Goal: Transaction & Acquisition: Register for event/course

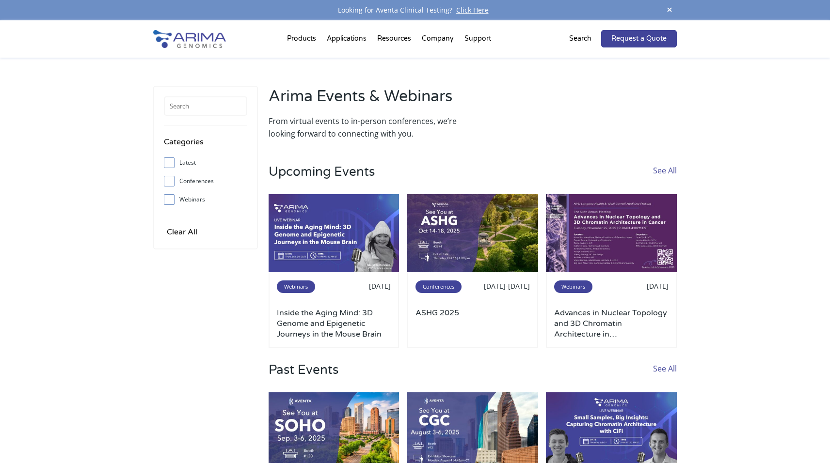
click at [336, 292] on div "Sep 30, 2025" at bounding box center [356, 286] width 68 height 13
click at [307, 242] on img at bounding box center [334, 233] width 131 height 79
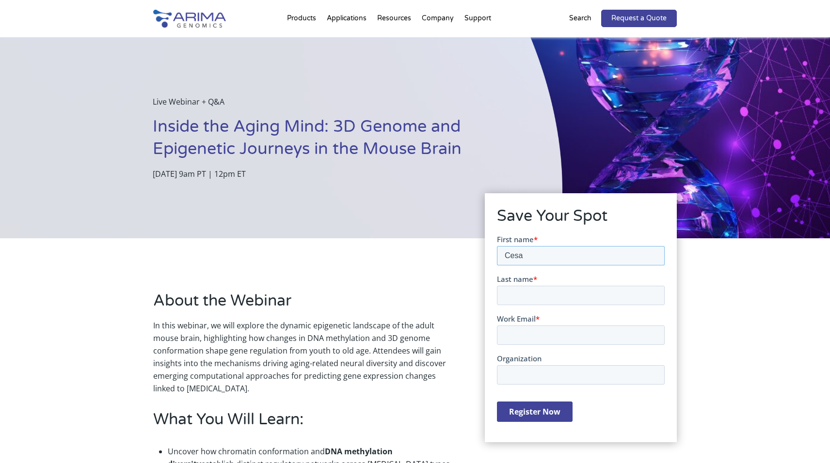
type input "Cesar"
click at [654, 255] on input "Cesar" at bounding box center [580, 255] width 168 height 19
type input "Barragan"
type input "leucogaster2000@yahoo.com"
type input "Cesar"
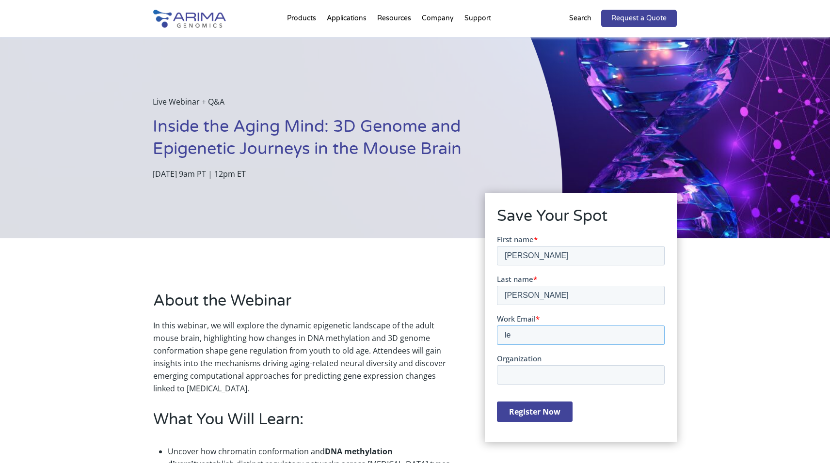
type input "l"
type input "[PERSON_NAME][EMAIL_ADDRESS][PERSON_NAME][DOMAIN_NAME]"
type input "Salk Institute"
click at [541, 413] on input "Register Now" at bounding box center [534, 411] width 76 height 20
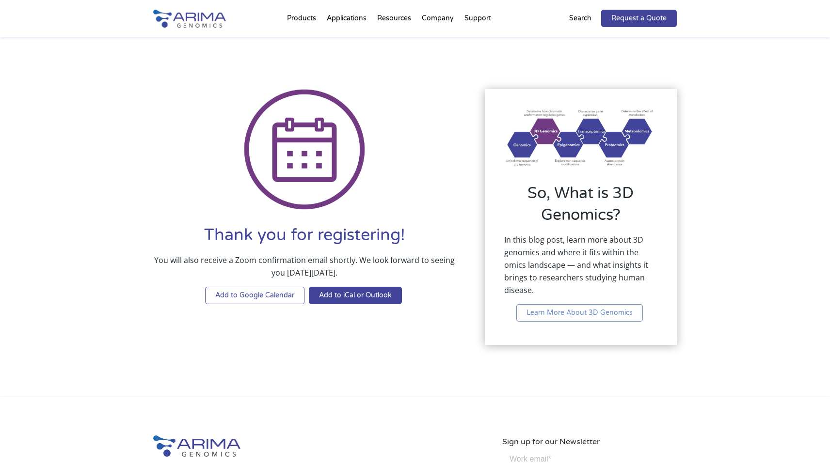
click at [244, 299] on link "Add to Google Calendar" at bounding box center [254, 295] width 99 height 17
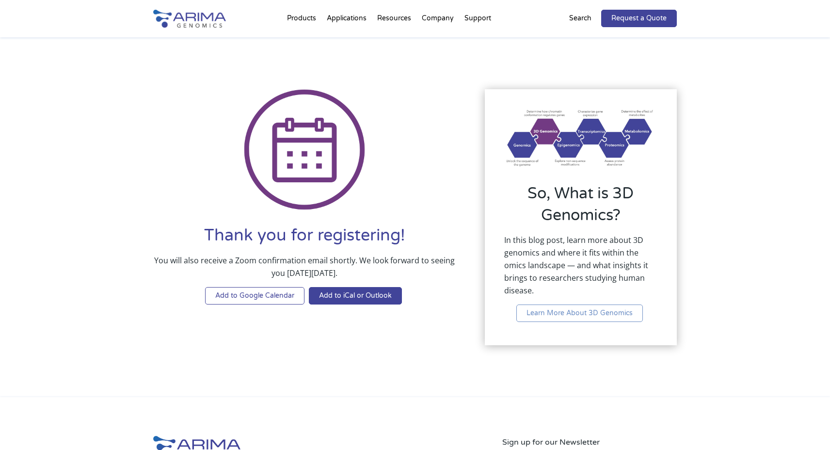
click at [260, 297] on link "Add to Google Calendar" at bounding box center [254, 295] width 99 height 17
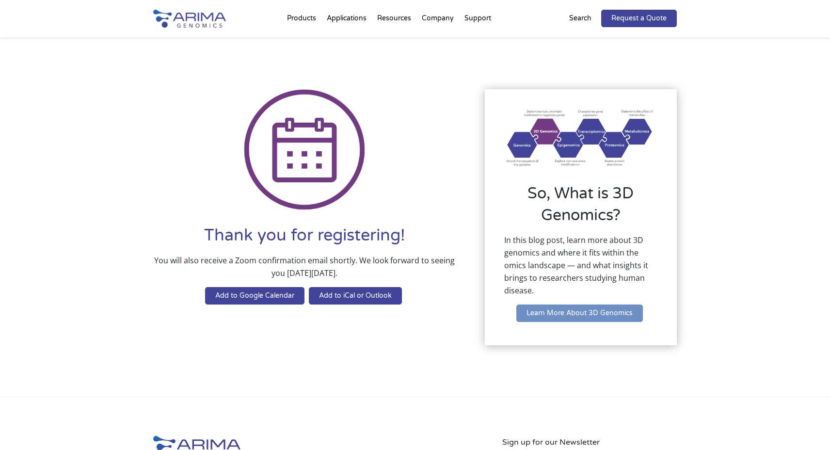
click at [563, 318] on link "Learn More About 3D Genomics" at bounding box center [579, 312] width 127 height 17
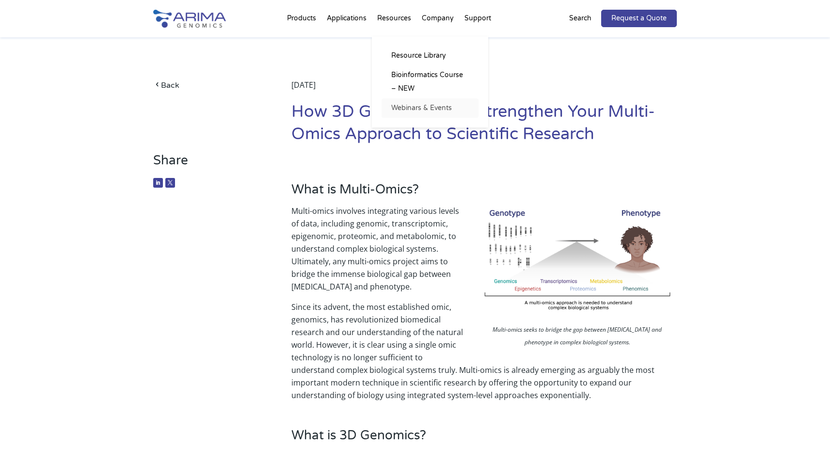
click at [416, 109] on link "Webinars & Events" at bounding box center [430, 107] width 97 height 19
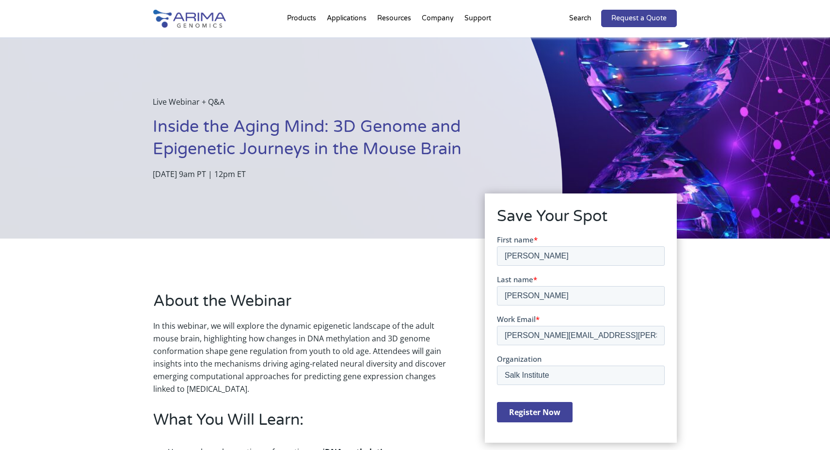
click at [531, 412] on input "Register Now" at bounding box center [534, 411] width 76 height 20
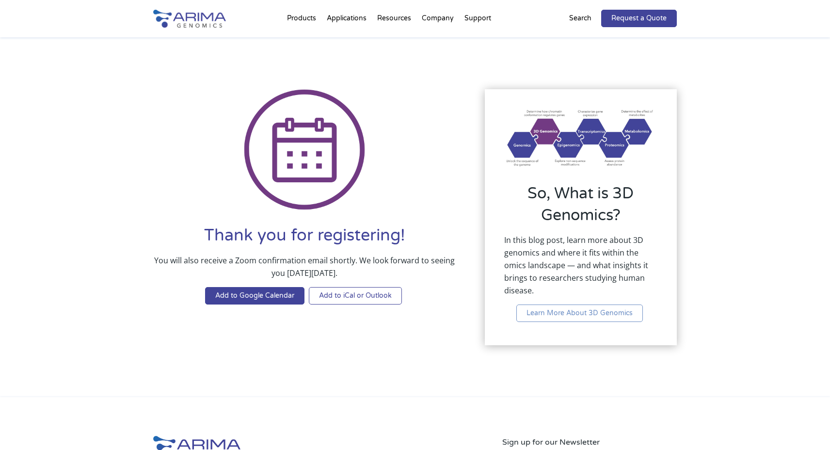
click at [368, 298] on link "Add to iCal or Outlook" at bounding box center [355, 295] width 93 height 17
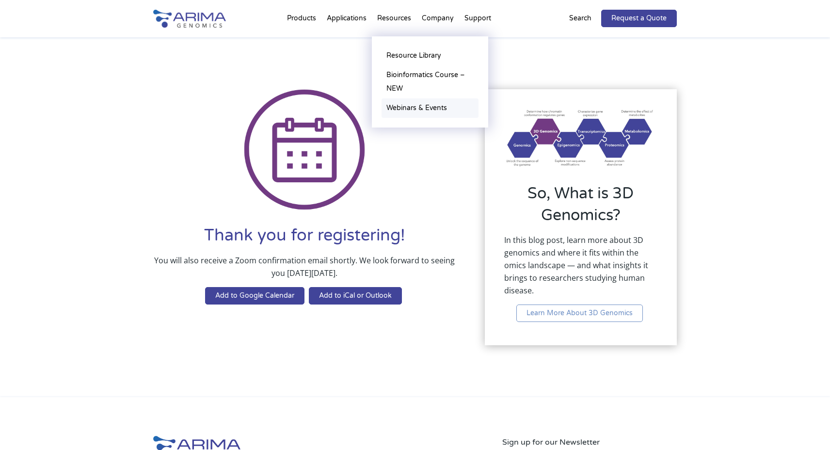
click at [396, 112] on link "Webinars & Events" at bounding box center [430, 107] width 97 height 19
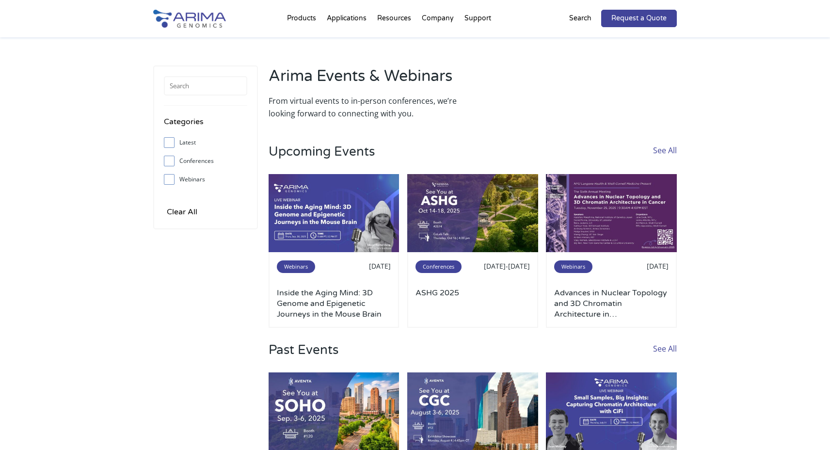
click at [168, 178] on input "Webinars" at bounding box center [169, 179] width 6 height 6
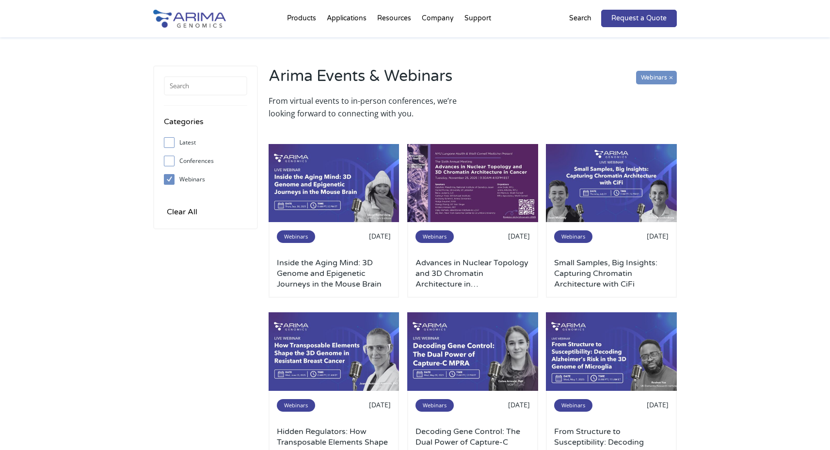
click at [655, 75] on input "Webinars" at bounding box center [656, 78] width 41 height 14
checkbox input "false"
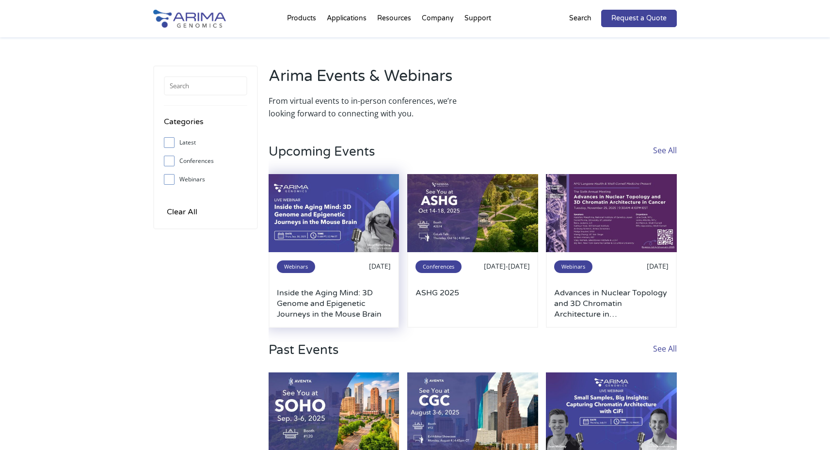
click at [372, 197] on img at bounding box center [334, 213] width 131 height 79
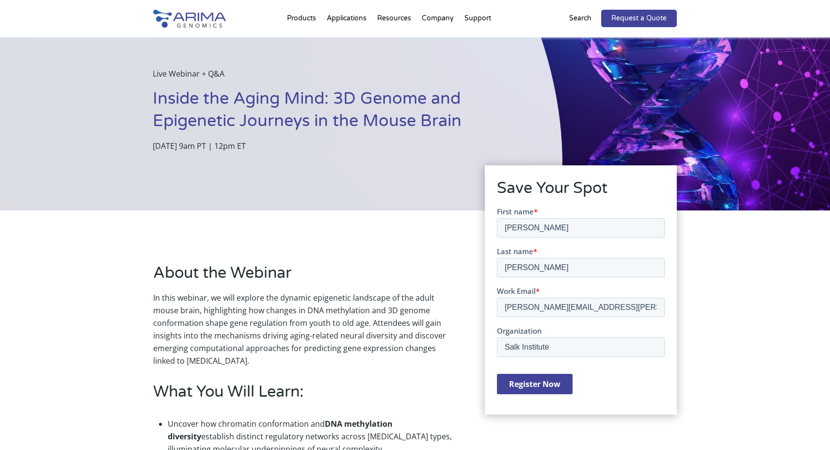
scroll to position [200, 0]
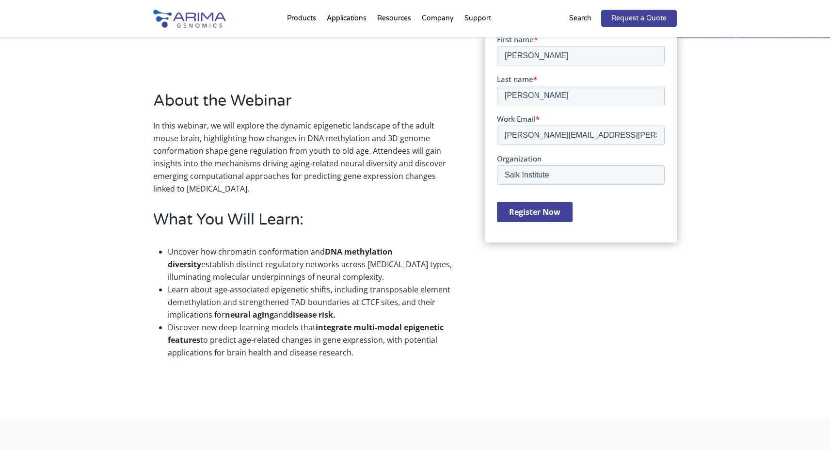
click at [534, 213] on input "Register Now" at bounding box center [534, 211] width 76 height 20
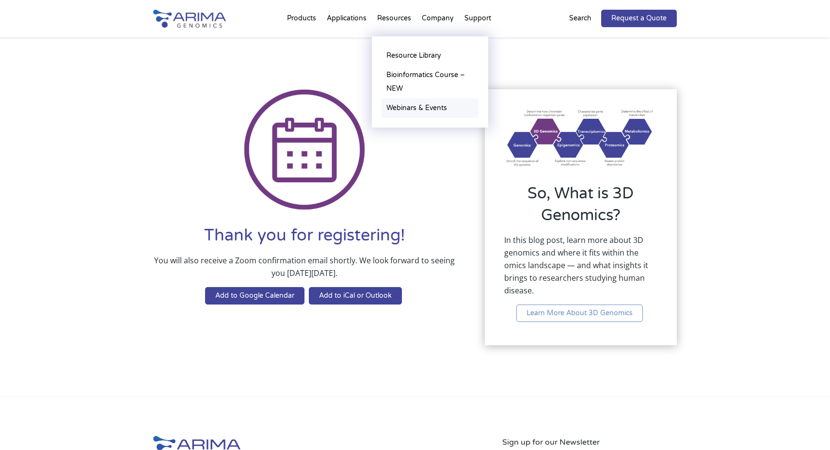
click at [402, 106] on link "Webinars & Events" at bounding box center [430, 107] width 97 height 19
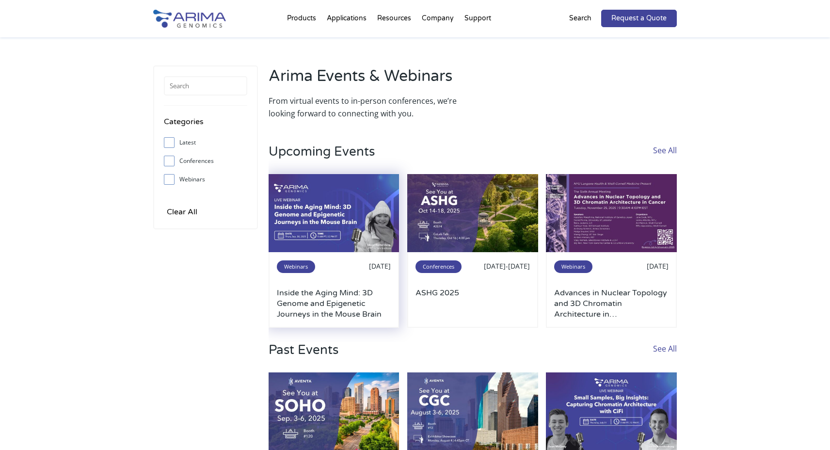
click at [361, 226] on img at bounding box center [334, 213] width 131 height 79
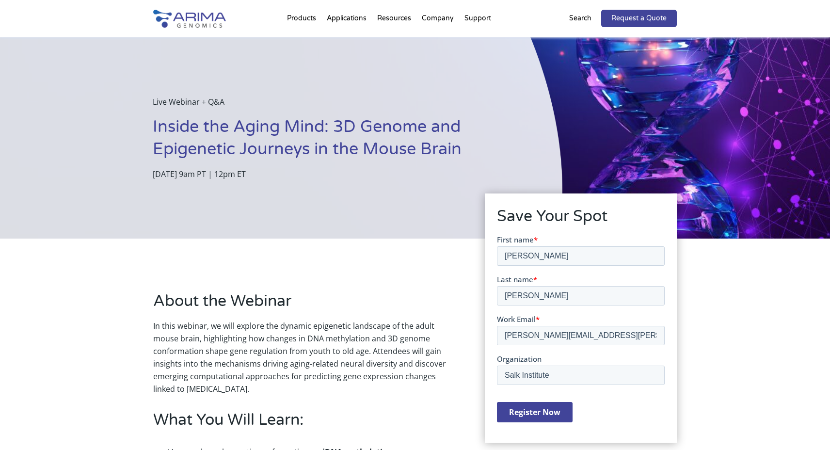
click at [757, 297] on div "About the Webinar In this webinar, we will explore the dynamic epigenetic lands…" at bounding box center [415, 429] width 830 height 381
